Goal: Find specific page/section: Find specific page/section

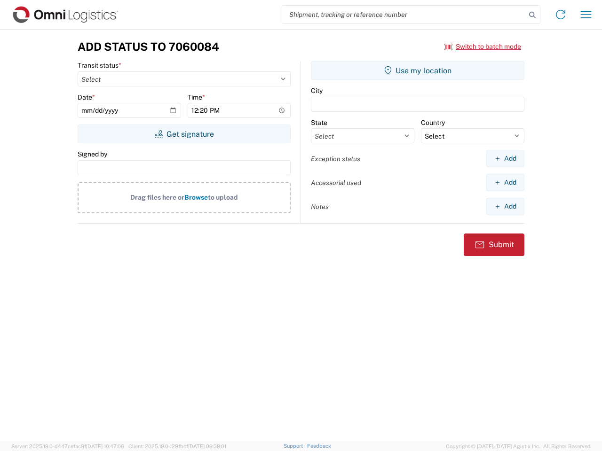
click at [404, 15] on input "search" at bounding box center [404, 15] width 244 height 18
click at [532, 15] on icon at bounding box center [532, 14] width 13 height 13
click at [560, 15] on icon at bounding box center [560, 14] width 15 height 15
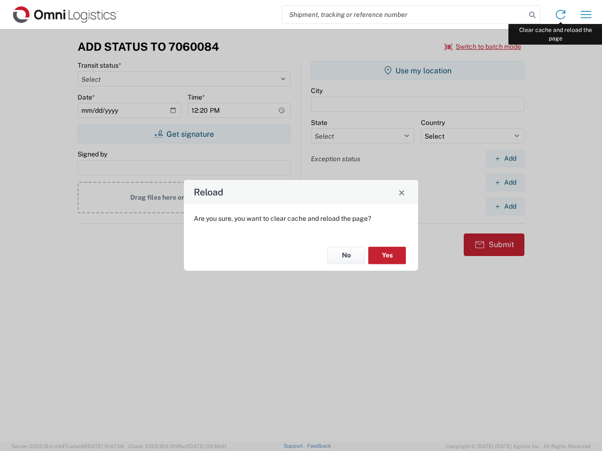
click at [586, 15] on div "Reload Are you sure, you want to clear cache and reload the page? No Yes" at bounding box center [301, 225] width 602 height 451
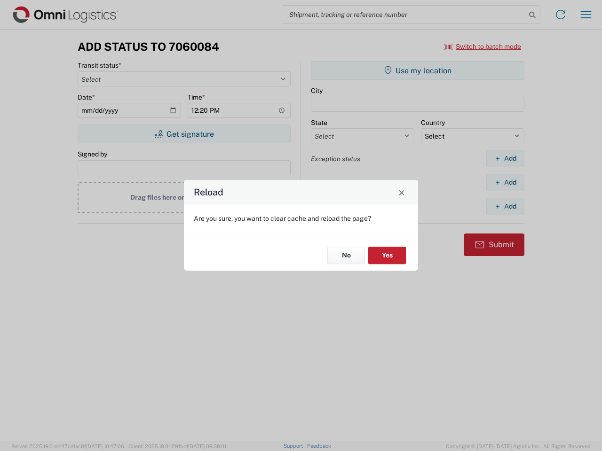
click at [483, 47] on div "Reload Are you sure, you want to clear cache and reload the page? No Yes" at bounding box center [301, 225] width 602 height 451
click at [184, 134] on div "Reload Are you sure, you want to clear cache and reload the page? No Yes" at bounding box center [301, 225] width 602 height 451
click at [418, 71] on div "Reload Are you sure, you want to clear cache and reload the page? No Yes" at bounding box center [301, 225] width 602 height 451
click at [505, 158] on div "Reload Are you sure, you want to clear cache and reload the page? No Yes" at bounding box center [301, 225] width 602 height 451
click at [505, 182] on div "Reload Are you sure, you want to clear cache and reload the page? No Yes" at bounding box center [301, 225] width 602 height 451
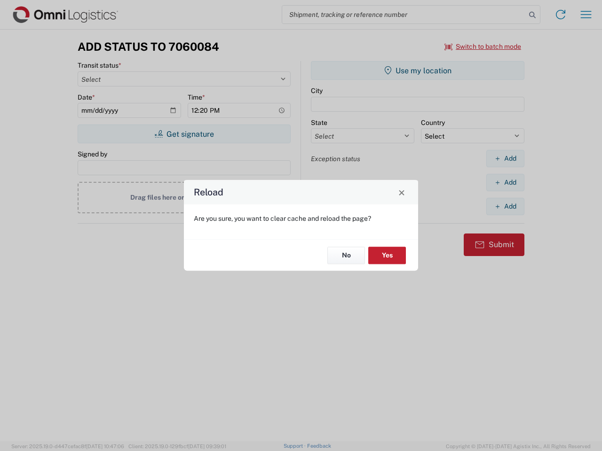
click at [505, 206] on div "Reload Are you sure, you want to clear cache and reload the page? No Yes" at bounding box center [301, 225] width 602 height 451
